Goal: Information Seeking & Learning: Learn about a topic

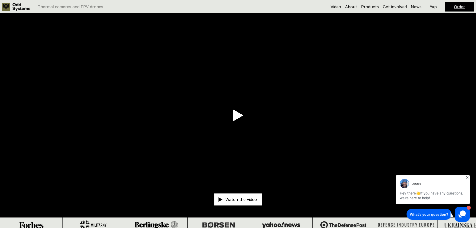
click at [242, 200] on p "Watch the video" at bounding box center [242, 199] width 32 height 4
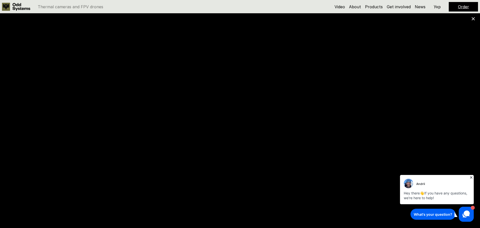
click at [470, 177] on icon at bounding box center [471, 177] width 5 height 5
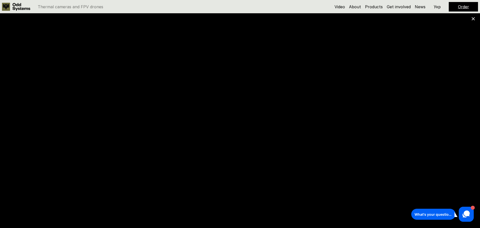
click at [473, 20] on use at bounding box center [473, 18] width 3 height 3
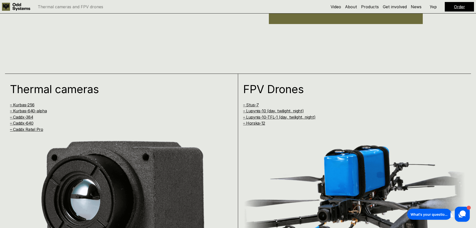
scroll to position [375, 0]
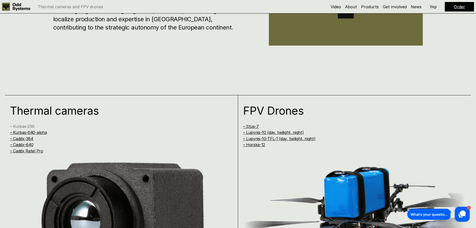
click at [25, 127] on link "– Kurbas-256" at bounding box center [22, 126] width 25 height 5
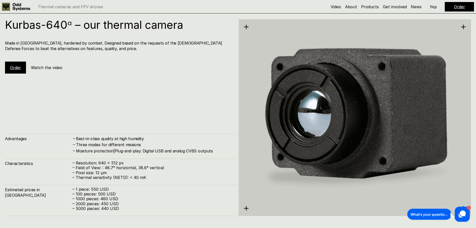
scroll to position [913, 0]
drag, startPoint x: 92, startPoint y: 188, endPoint x: 99, endPoint y: 188, distance: 6.8
click at [99, 188] on p "– 1 piece: 550 USD" at bounding box center [153, 189] width 160 height 5
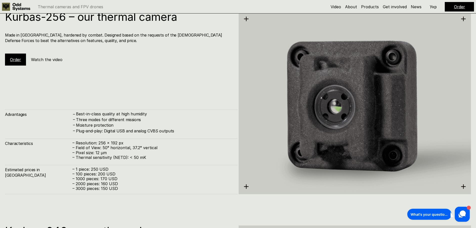
scroll to position [713, 0]
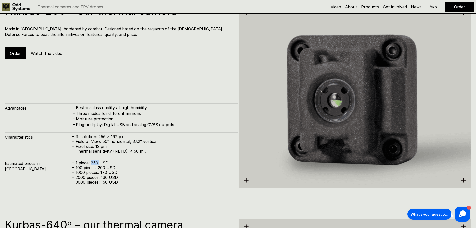
drag, startPoint x: 91, startPoint y: 163, endPoint x: 100, endPoint y: 162, distance: 8.8
click at [100, 162] on p "– 1 piece: 250 USD" at bounding box center [153, 163] width 160 height 5
drag, startPoint x: 75, startPoint y: 170, endPoint x: 103, endPoint y: 169, distance: 27.5
click at [103, 169] on div "– 1 piece: 250 USD – 100 pieces: 200 USD – 1000 pieces: 170 USD – 2000 pieces: …" at bounding box center [153, 173] width 160 height 24
drag, startPoint x: 84, startPoint y: 169, endPoint x: 80, endPoint y: 169, distance: 3.8
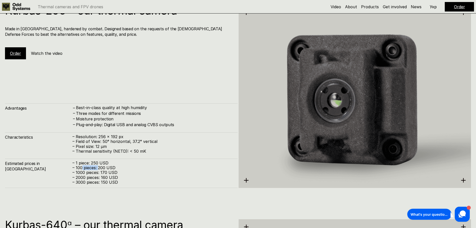
click at [81, 169] on p "– 100 pieces: 200 USD" at bounding box center [153, 167] width 160 height 5
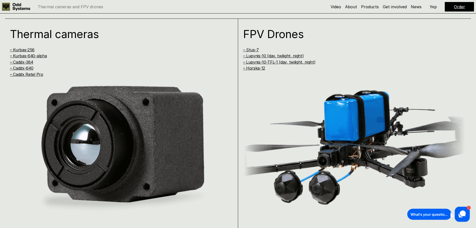
scroll to position [388, 0]
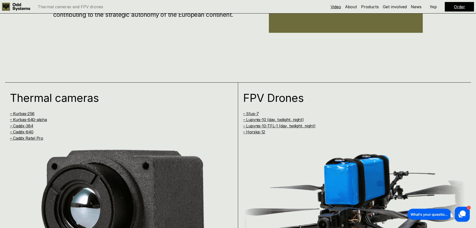
click at [334, 6] on link "Video" at bounding box center [336, 6] width 11 height 5
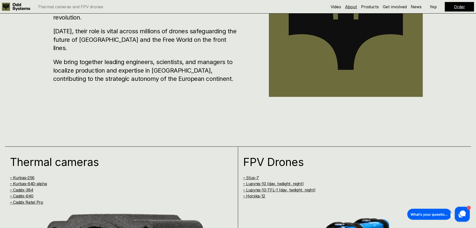
click at [351, 5] on link "About" at bounding box center [351, 6] width 12 height 5
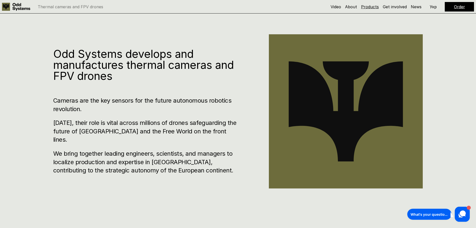
click at [364, 6] on link "Products" at bounding box center [370, 6] width 18 height 5
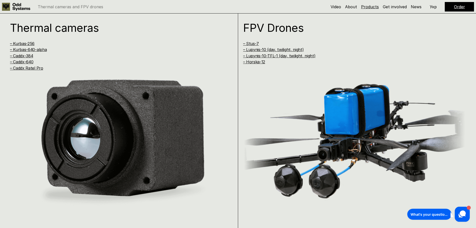
scroll to position [460, 0]
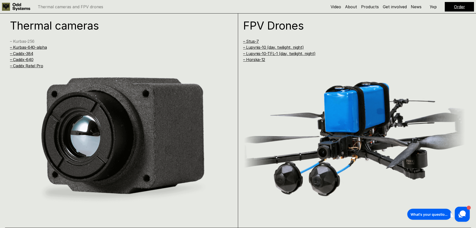
click at [20, 40] on link "– Kurbas-256" at bounding box center [22, 41] width 25 height 5
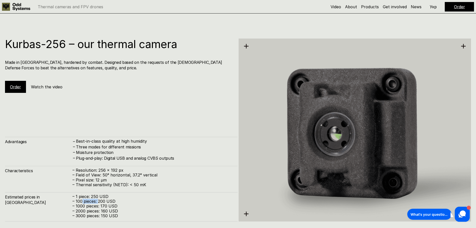
scroll to position [688, 0]
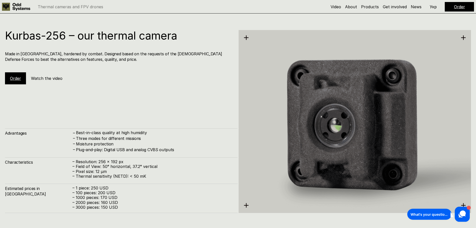
click at [77, 148] on h4 "Plug-and-play: Digital USB and analog CVBS outputs" at bounding box center [154, 150] width 157 height 6
